Goal: Information Seeking & Learning: Learn about a topic

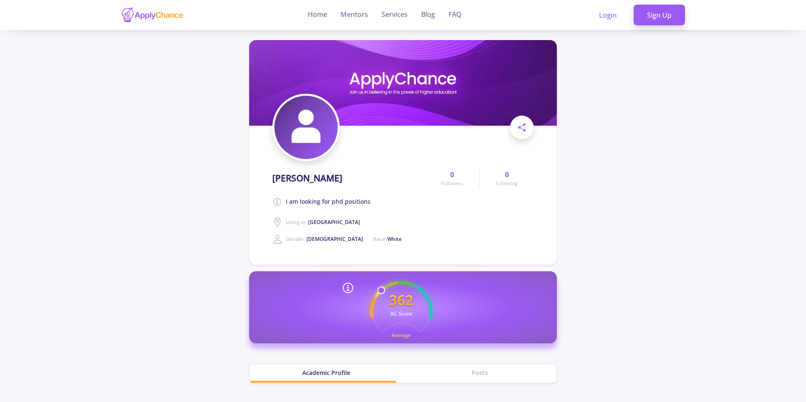
click at [323, 200] on span "I am looking for phd positions" at bounding box center [328, 202] width 85 height 10
drag, startPoint x: 331, startPoint y: 201, endPoint x: 354, endPoint y: 200, distance: 22.4
click at [354, 200] on span "I am looking for phd positions" at bounding box center [328, 202] width 85 height 10
drag, startPoint x: 354, startPoint y: 202, endPoint x: 364, endPoint y: 204, distance: 10.3
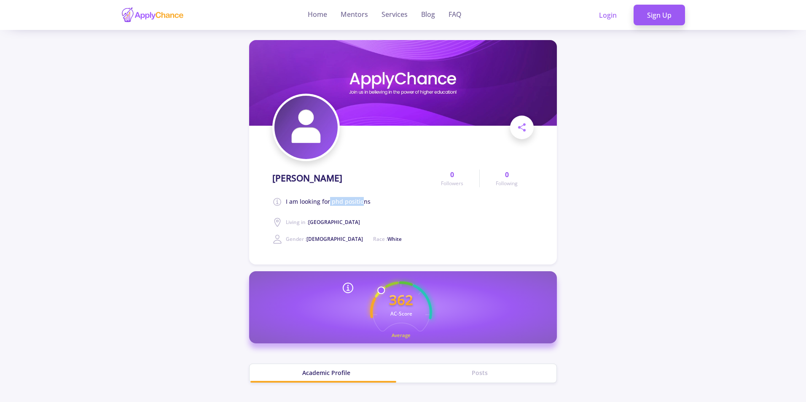
click at [364, 204] on span "I am looking for phd positions" at bounding box center [328, 202] width 85 height 10
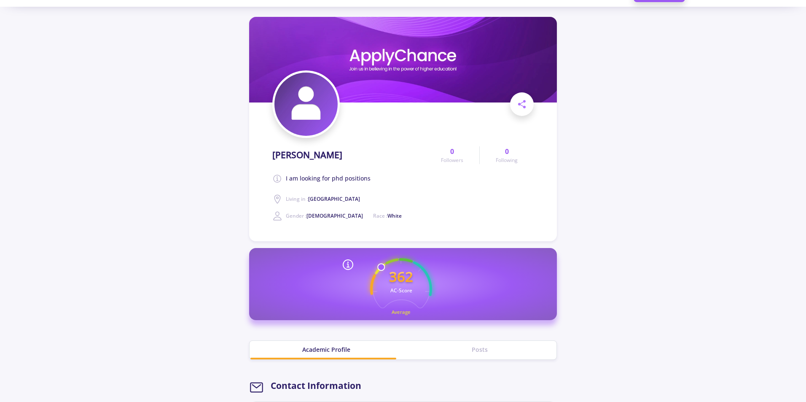
scroll to position [42, 0]
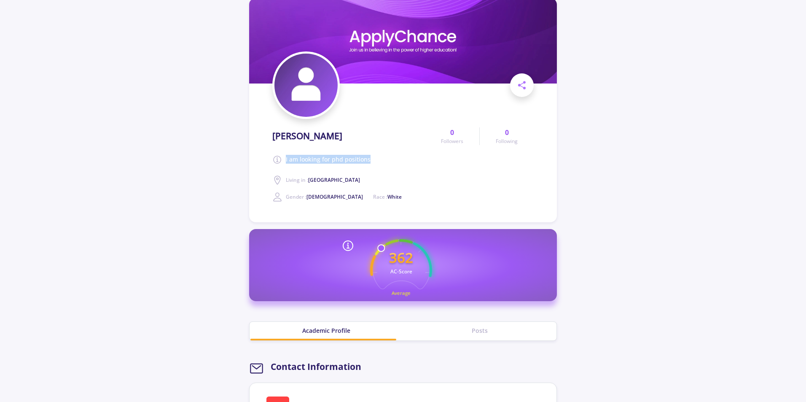
drag, startPoint x: 286, startPoint y: 158, endPoint x: 377, endPoint y: 164, distance: 91.3
click at [377, 164] on div "[PERSON_NAME] am looking for phd positions Living in : [GEOGRAPHIC_DATA] Gender…" at bounding box center [348, 163] width 153 height 78
click at [342, 159] on span "I am looking for phd positions" at bounding box center [328, 160] width 85 height 10
click at [364, 158] on span "I am looking for phd positions" at bounding box center [328, 160] width 85 height 10
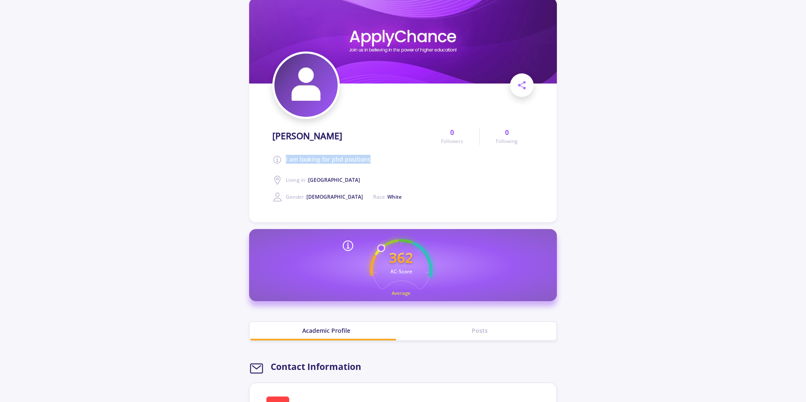
drag, startPoint x: 352, startPoint y: 159, endPoint x: 280, endPoint y: 159, distance: 72.1
click at [280, 159] on div "[PERSON_NAME] am looking for phd positions Living in : [GEOGRAPHIC_DATA] Gender…" at bounding box center [348, 163] width 153 height 78
drag, startPoint x: 317, startPoint y: 134, endPoint x: 355, endPoint y: 135, distance: 38.4
click at [355, 135] on div "[PERSON_NAME] am looking for phd positions Living in : [GEOGRAPHIC_DATA] Gender…" at bounding box center [348, 163] width 153 height 78
drag, startPoint x: 286, startPoint y: 158, endPoint x: 381, endPoint y: 159, distance: 95.3
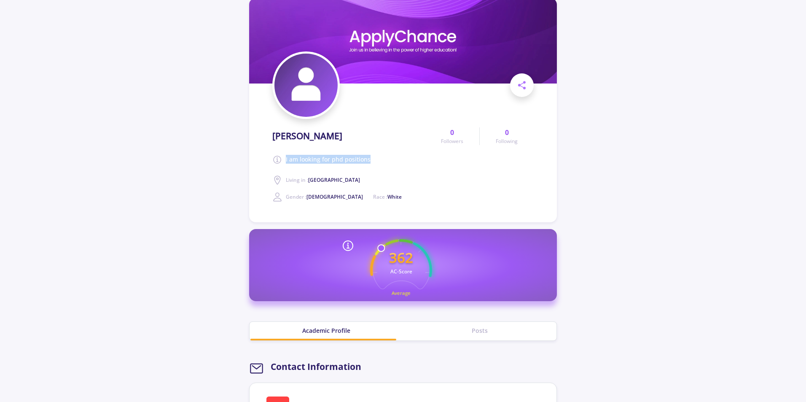
click at [381, 159] on div "[PERSON_NAME] am looking for phd positions Living in : [GEOGRAPHIC_DATA] Gender…" at bounding box center [348, 163] width 153 height 78
click at [315, 178] on span "[GEOGRAPHIC_DATA]" at bounding box center [334, 179] width 52 height 7
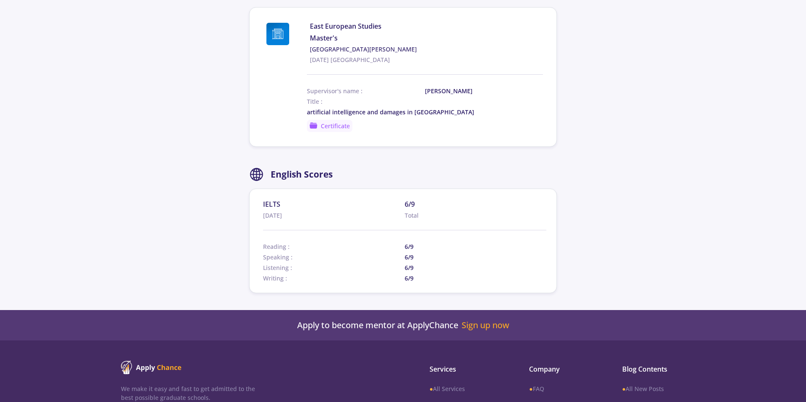
scroll to position [548, 0]
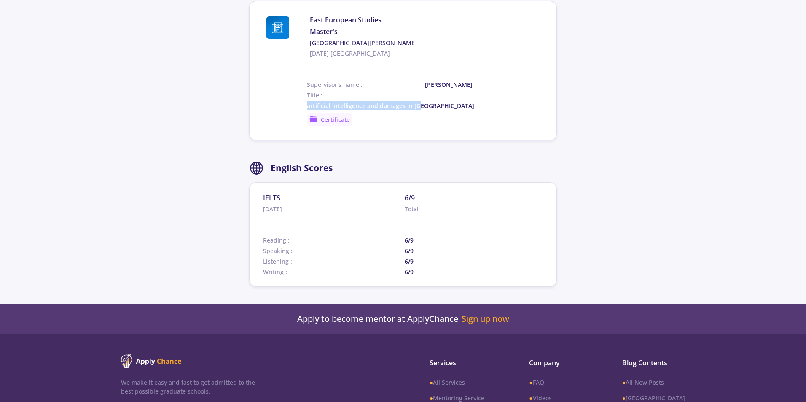
drag, startPoint x: 307, startPoint y: 104, endPoint x: 428, endPoint y: 102, distance: 120.6
click at [428, 102] on div "artificial intelligence and damages in [GEOGRAPHIC_DATA]" at bounding box center [425, 105] width 236 height 9
copy span "artificial intelligence and damages in [GEOGRAPHIC_DATA]"
drag, startPoint x: 407, startPoint y: 240, endPoint x: 419, endPoint y: 275, distance: 37.1
click at [419, 275] on section "IELTS [DATE] 6/9 Total Reading : 6/9 Speaking : 6/9 Listening : 6/9 Writing : 6…" at bounding box center [404, 234] width 283 height 83
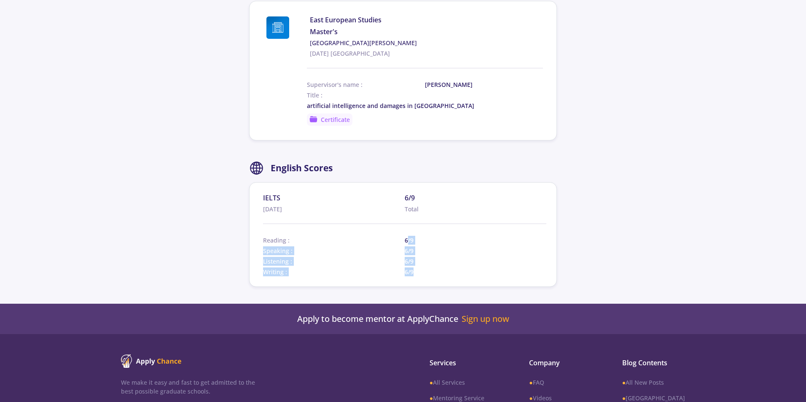
click at [413, 270] on span "6/9" at bounding box center [476, 271] width 142 height 9
